Goal: Task Accomplishment & Management: Use online tool/utility

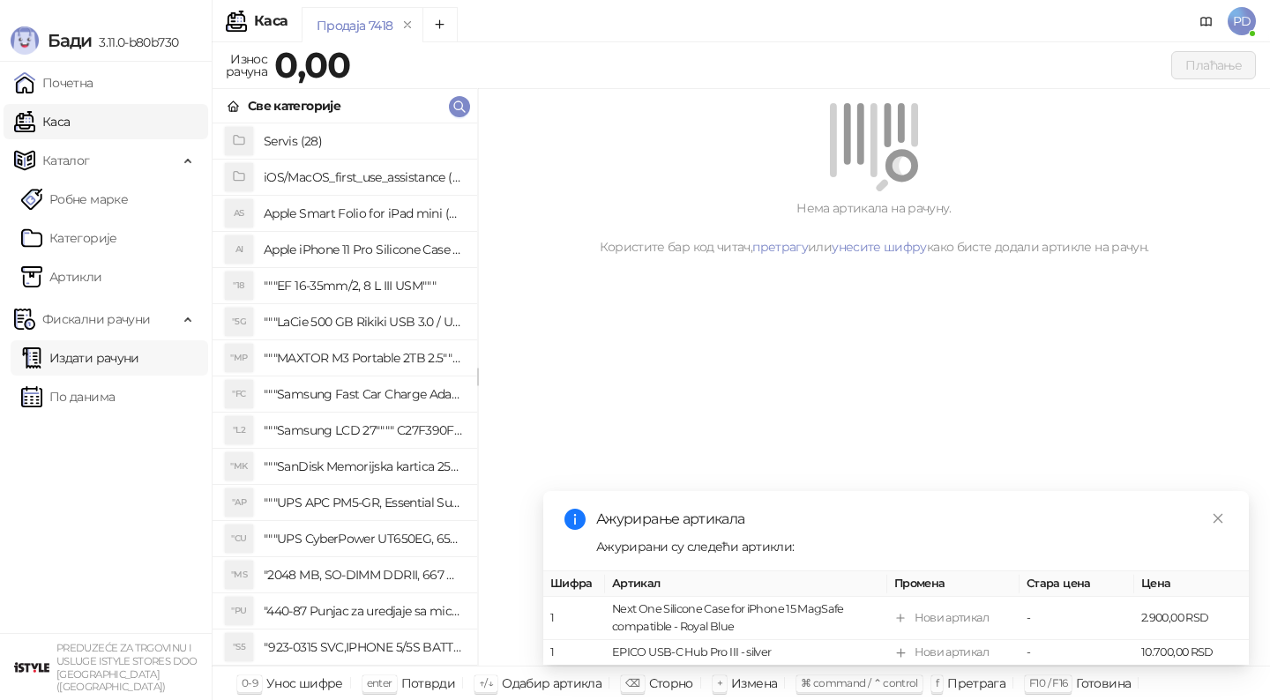
click at [133, 355] on link "Издати рачуни" at bounding box center [80, 357] width 118 height 35
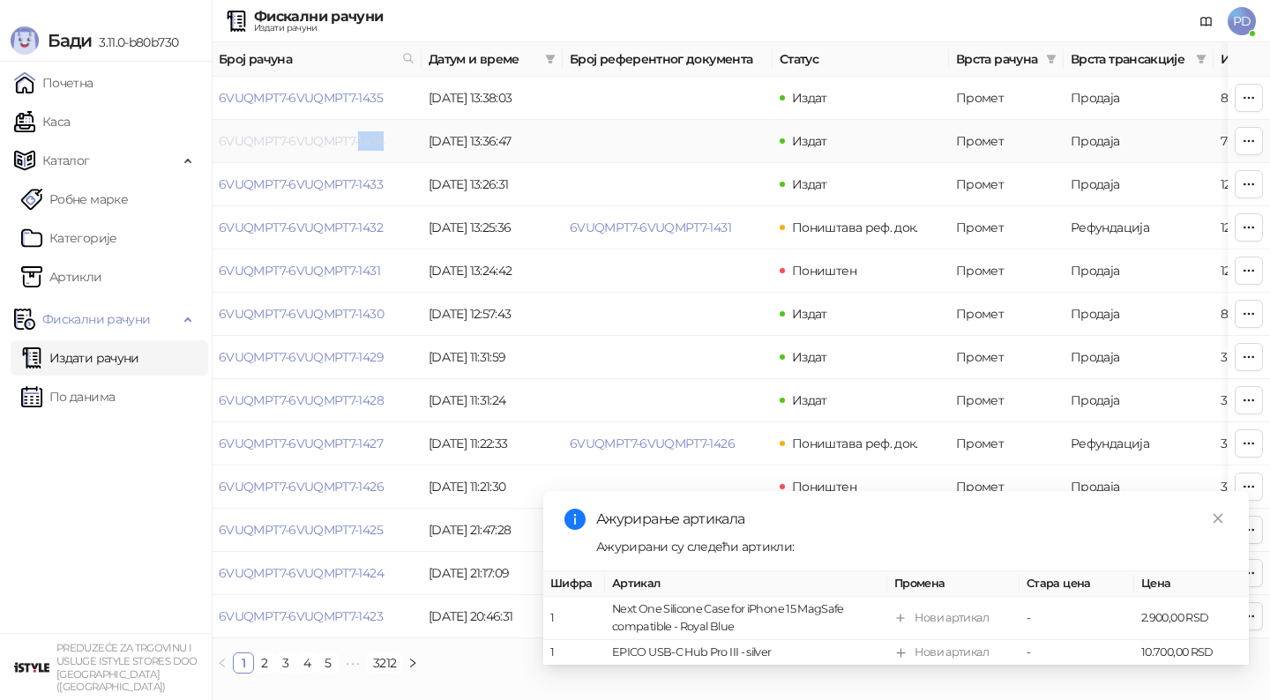
drag, startPoint x: 391, startPoint y: 142, endPoint x: 360, endPoint y: 139, distance: 31.0
click at [360, 139] on td "6VUQMPT7-6VUQMPT7-1434" at bounding box center [317, 141] width 210 height 43
copy link "434"
click at [345, 139] on link "6VUQMPT7-6VUQMPT7-1434" at bounding box center [301, 141] width 165 height 16
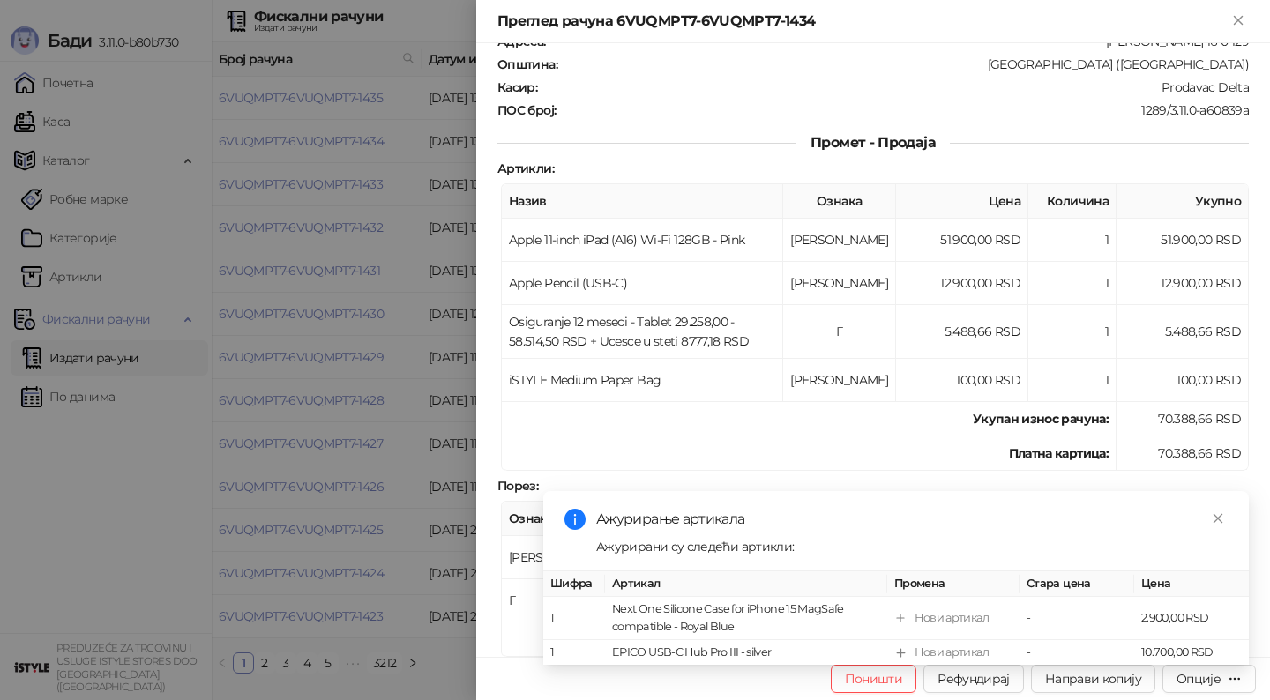
scroll to position [137, 0]
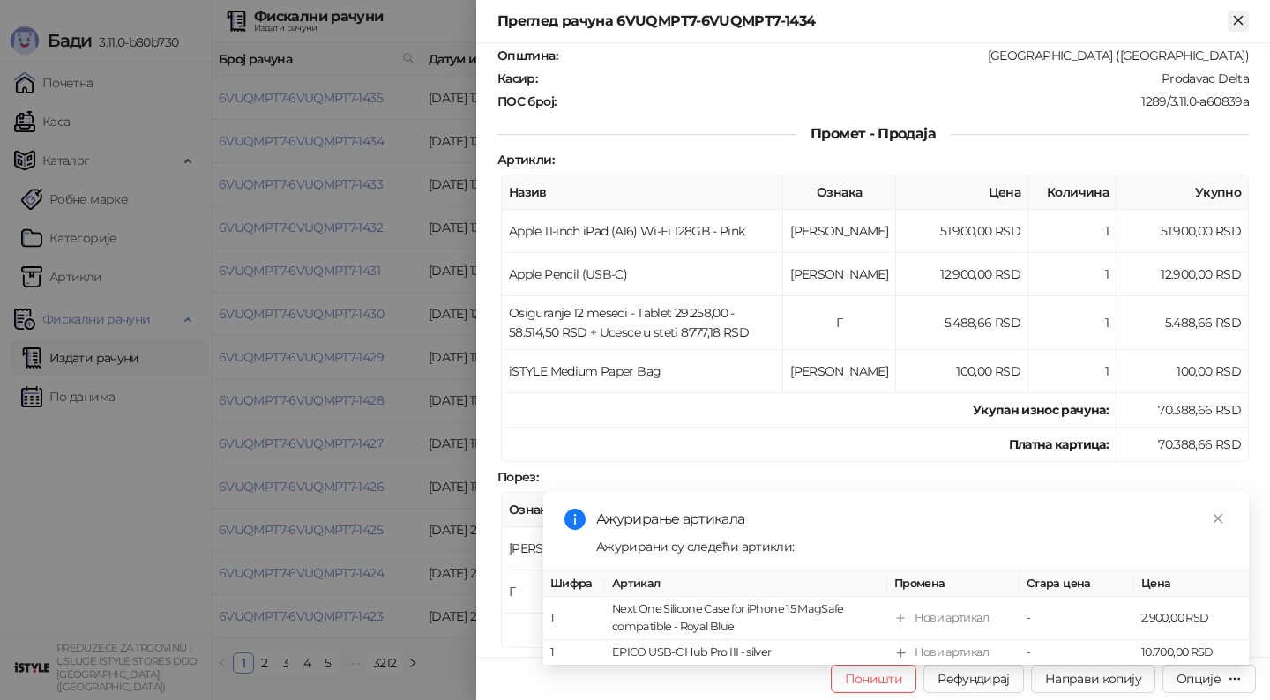
click at [1243, 19] on icon "Close" at bounding box center [1238, 20] width 16 height 16
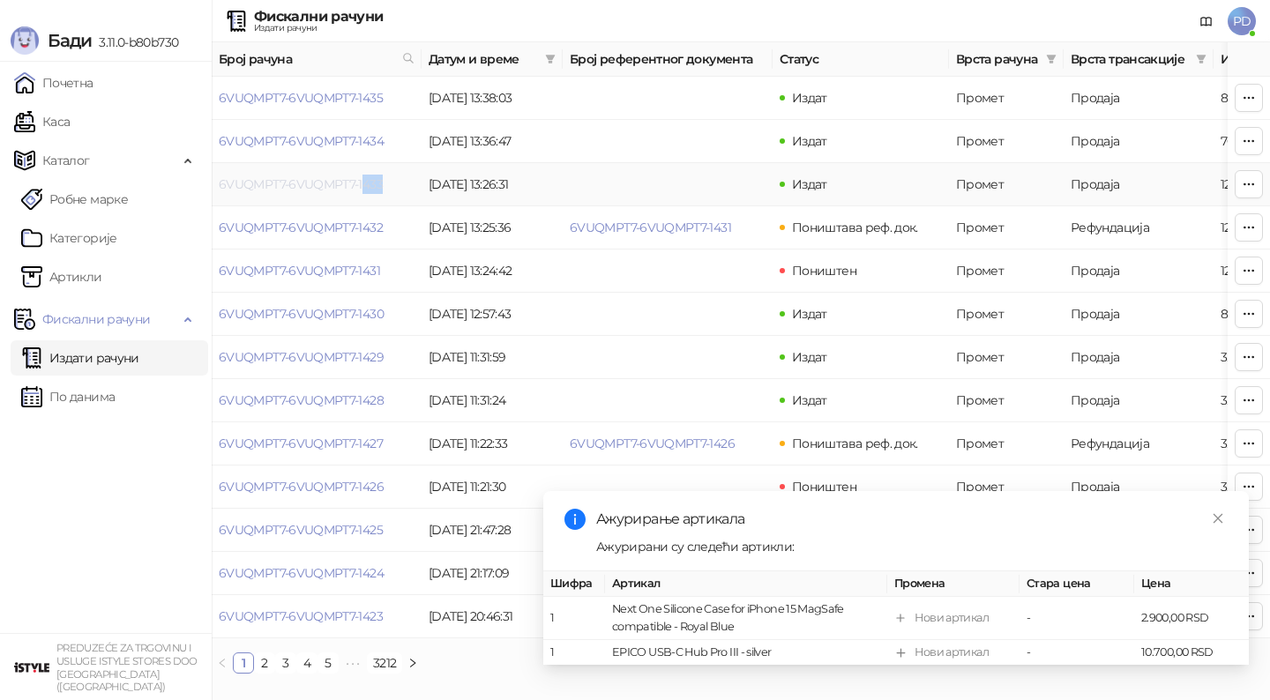
drag, startPoint x: 383, startPoint y: 187, endPoint x: 361, endPoint y: 186, distance: 22.1
click at [361, 186] on td "6VUQMPT7-6VUQMPT7-1433" at bounding box center [317, 184] width 210 height 43
copy link "433"
